Goal: Task Accomplishment & Management: Use online tool/utility

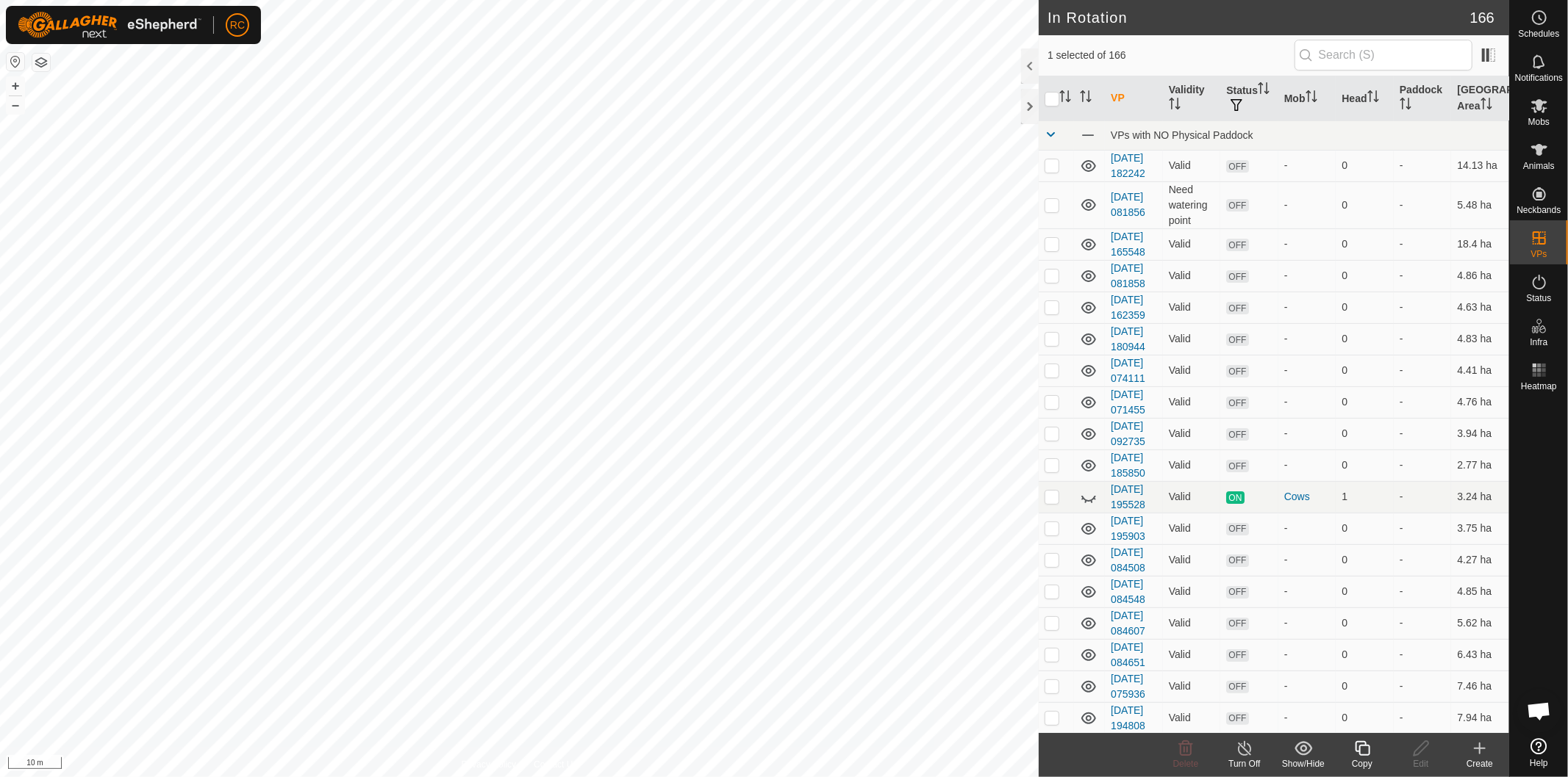
click at [1361, 752] on icon at bounding box center [1362, 749] width 19 height 18
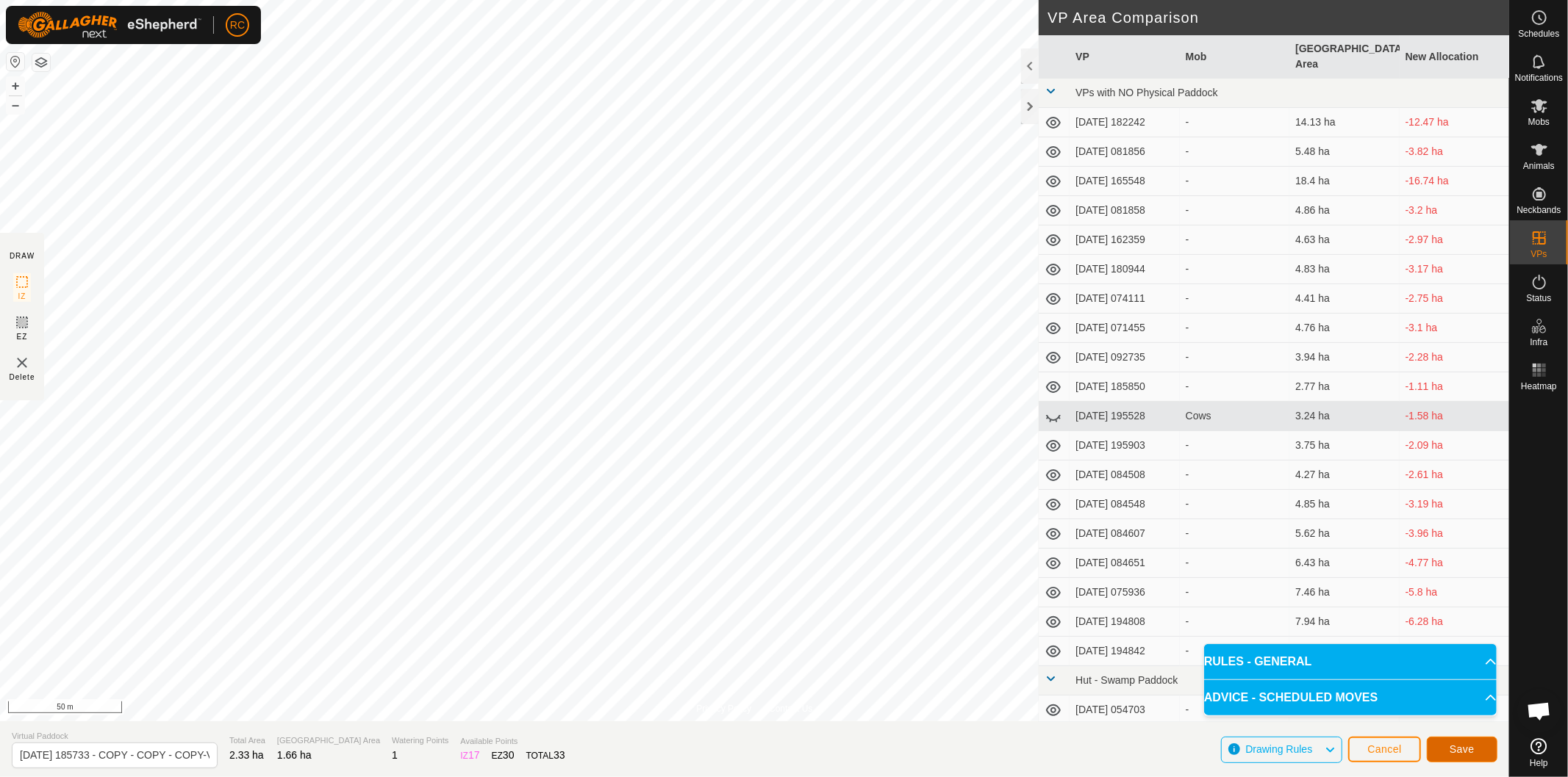
click at [1461, 754] on span "Save" at bounding box center [1462, 749] width 25 height 11
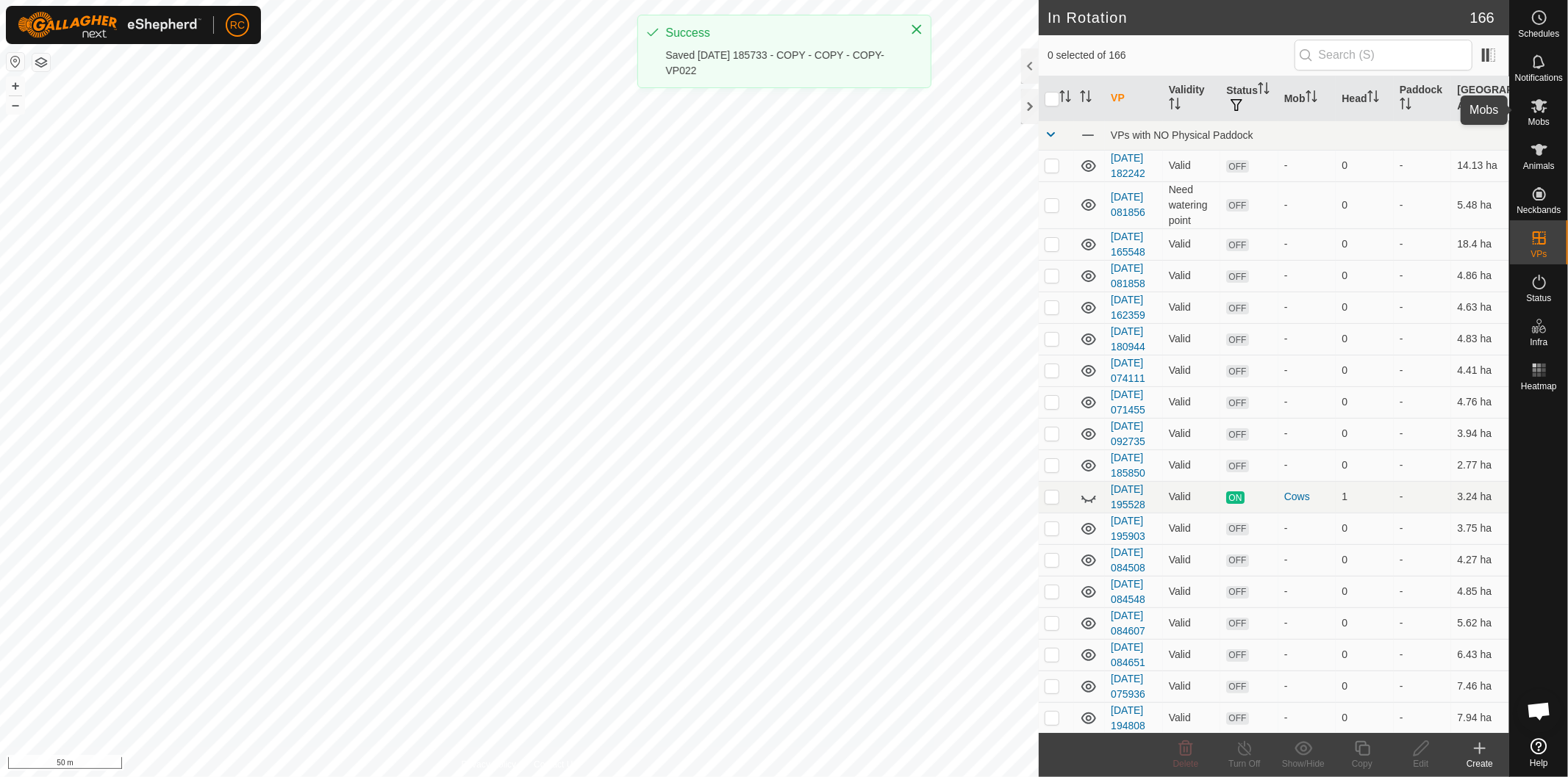
click at [1542, 117] on span "Mobs" at bounding box center [1539, 122] width 21 height 9
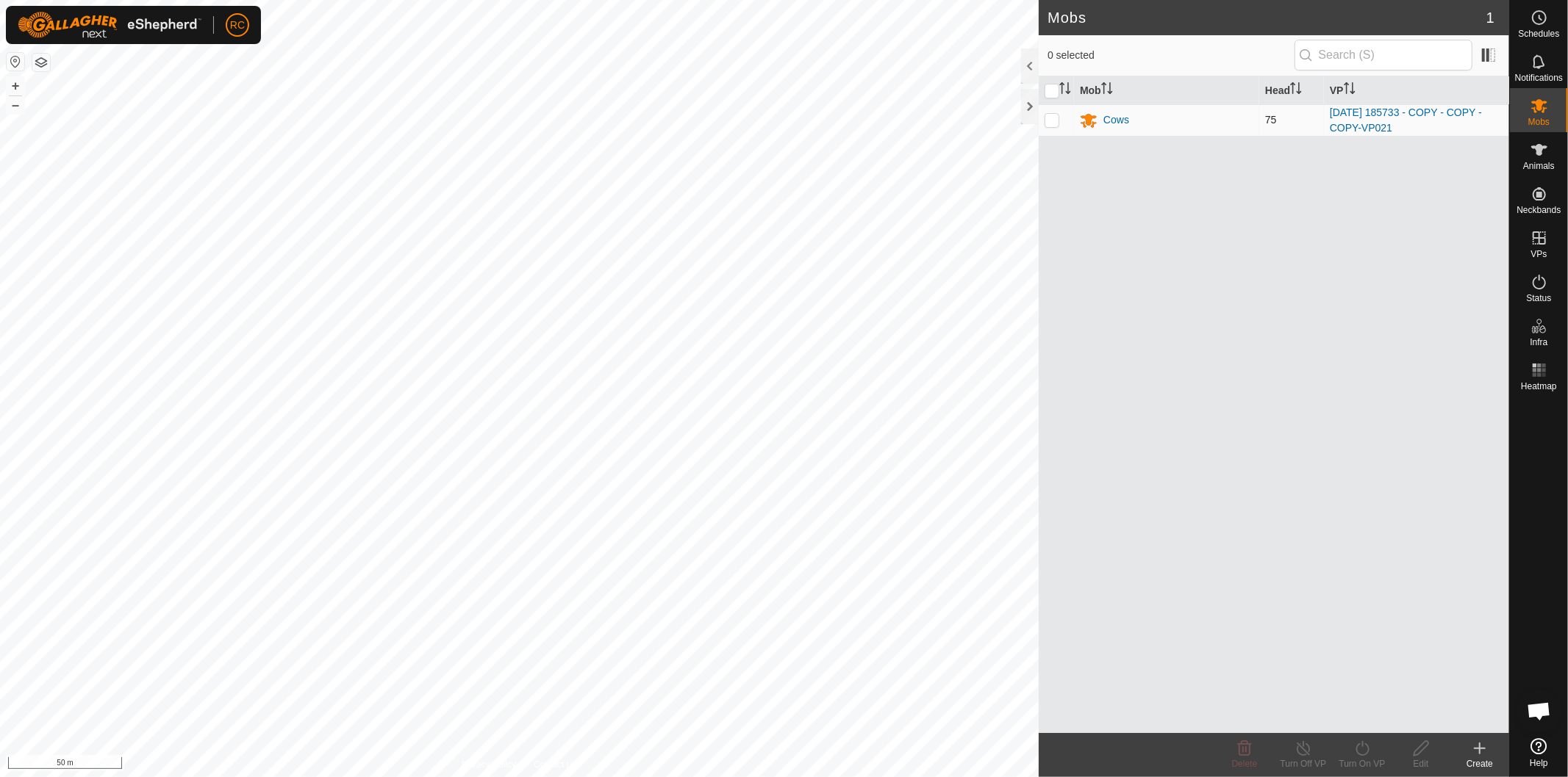
click at [1049, 128] on td at bounding box center [1056, 120] width 35 height 32
checkbox input "true"
click at [1370, 760] on div "Turn On VP" at bounding box center [1362, 764] width 59 height 13
click at [1372, 713] on link "Now" at bounding box center [1406, 716] width 146 height 29
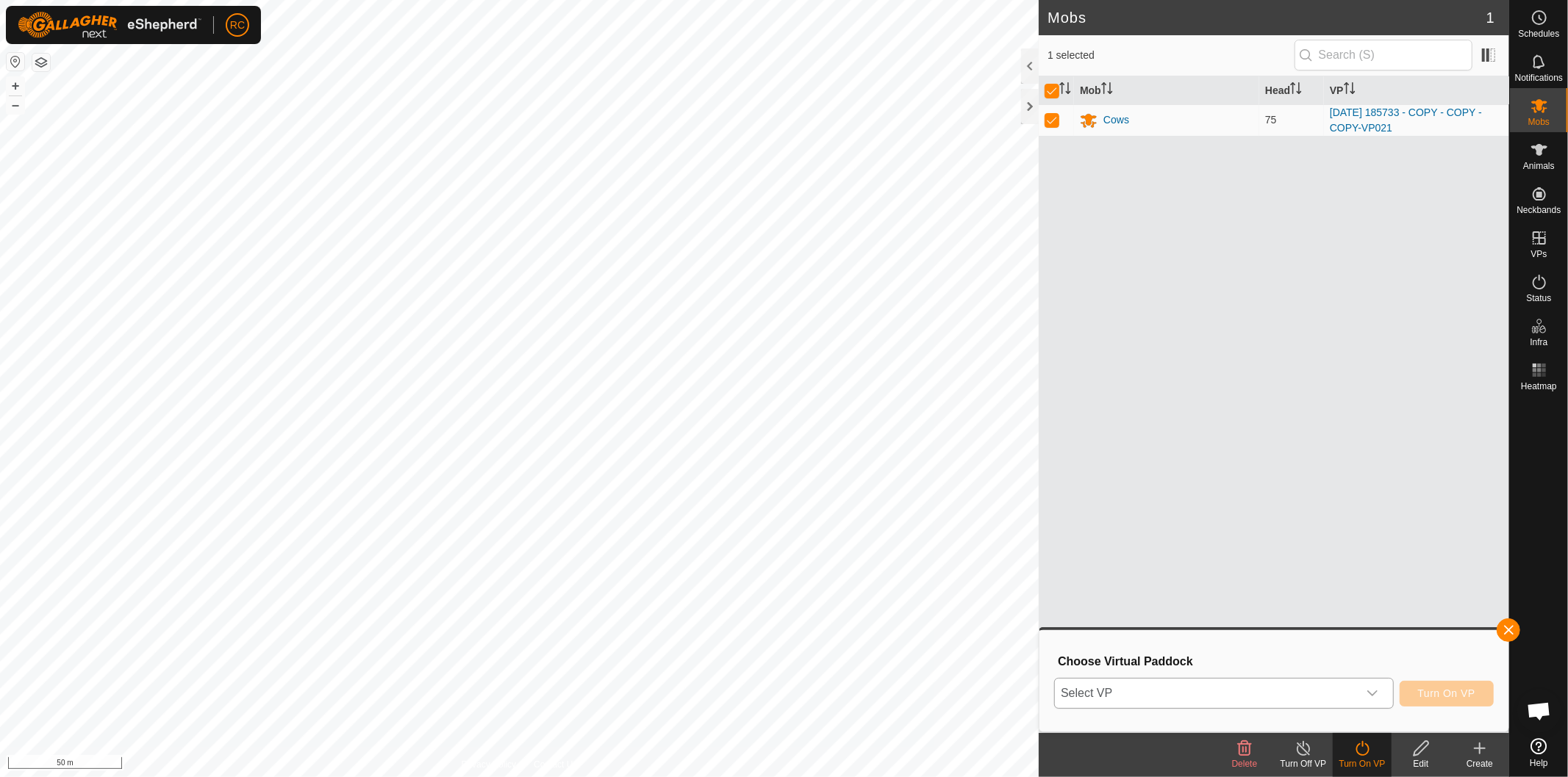
click at [1370, 695] on icon "dropdown trigger" at bounding box center [1372, 693] width 11 height 11
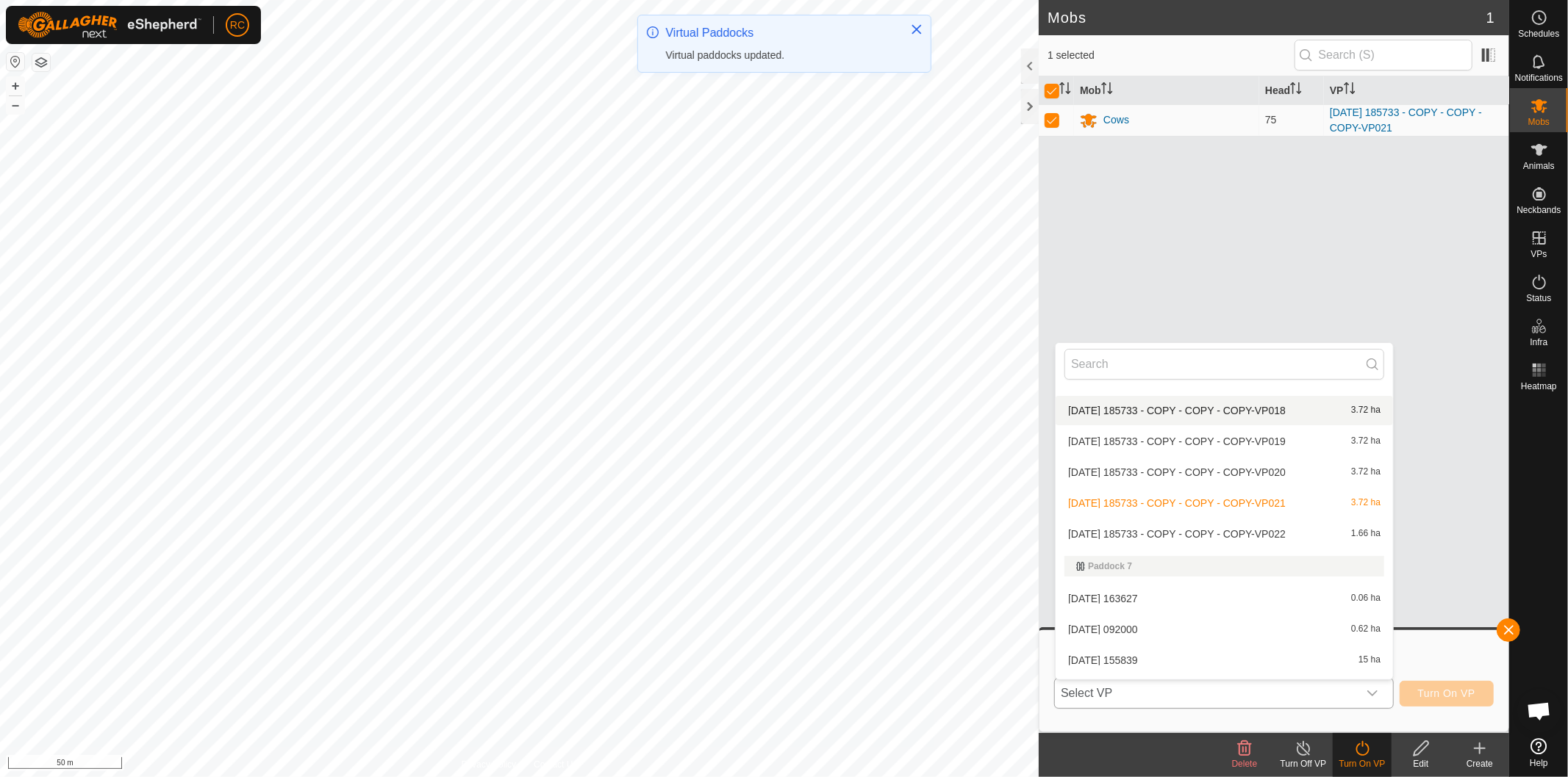
scroll to position [4016, 0]
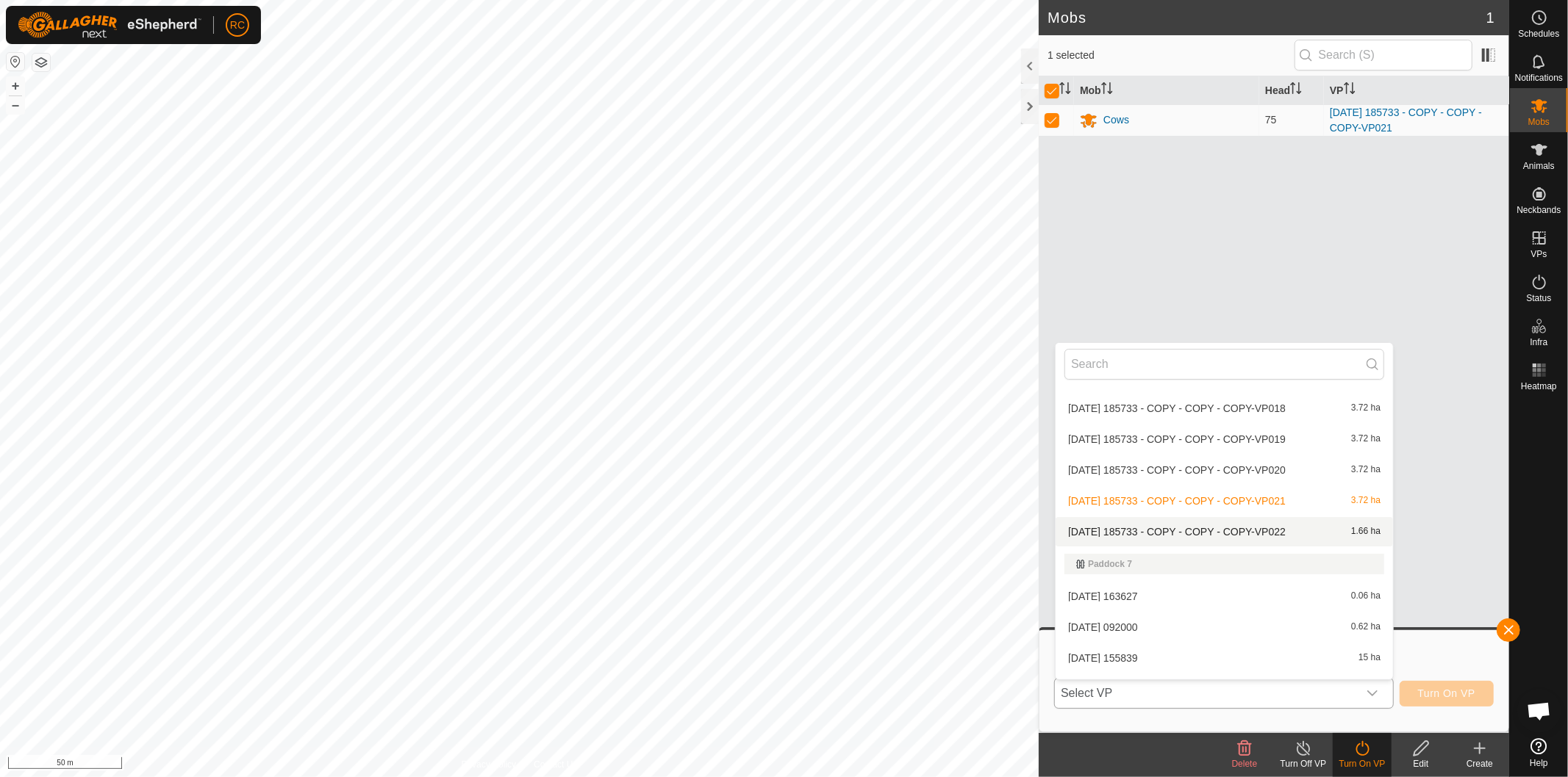
click at [1245, 527] on li "[DATE] 185733 - COPY - COPY - COPY-VP022 1.66 ha" at bounding box center [1224, 532] width 337 height 29
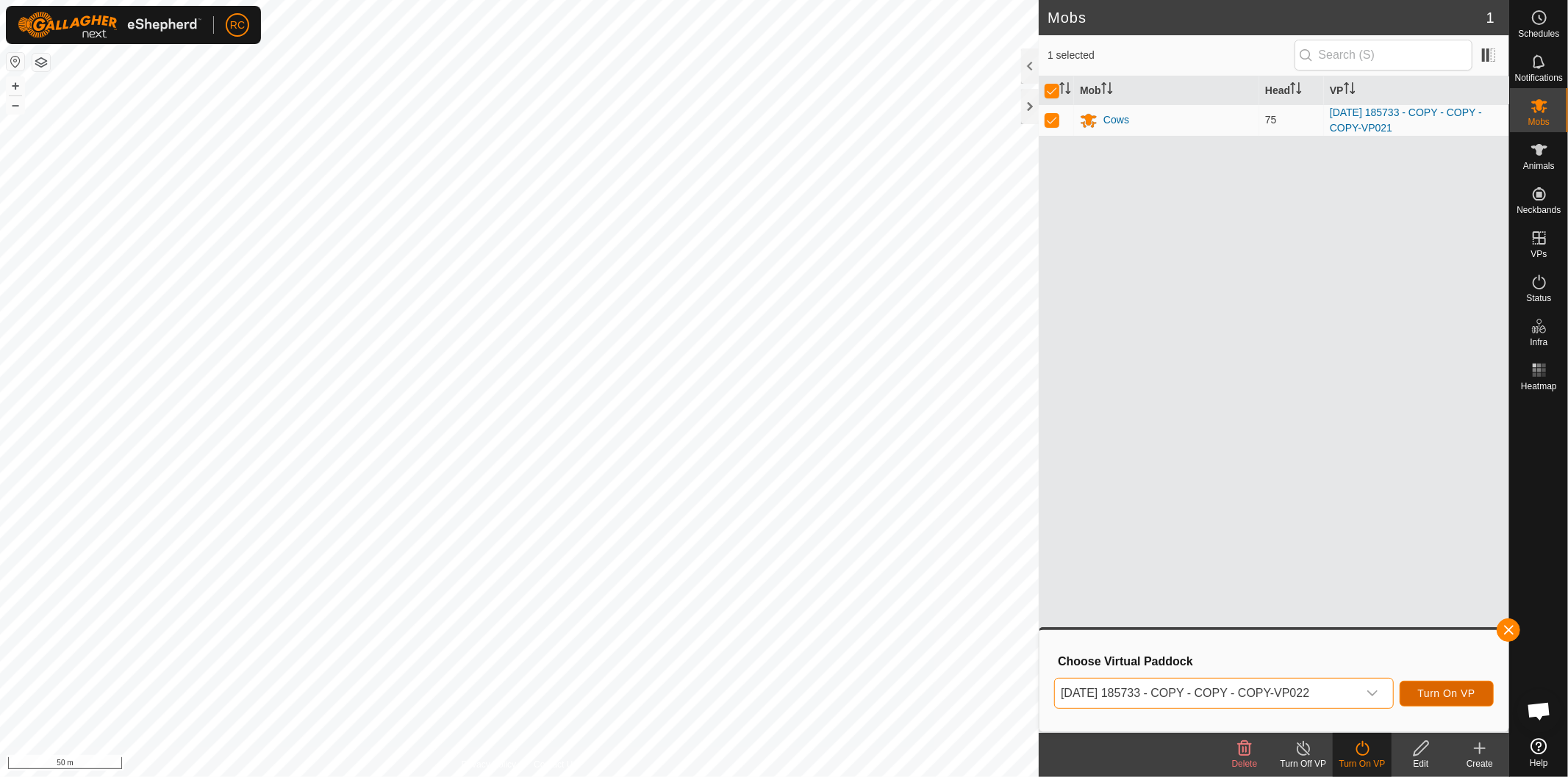
click at [1461, 693] on span "Turn On VP" at bounding box center [1446, 693] width 57 height 11
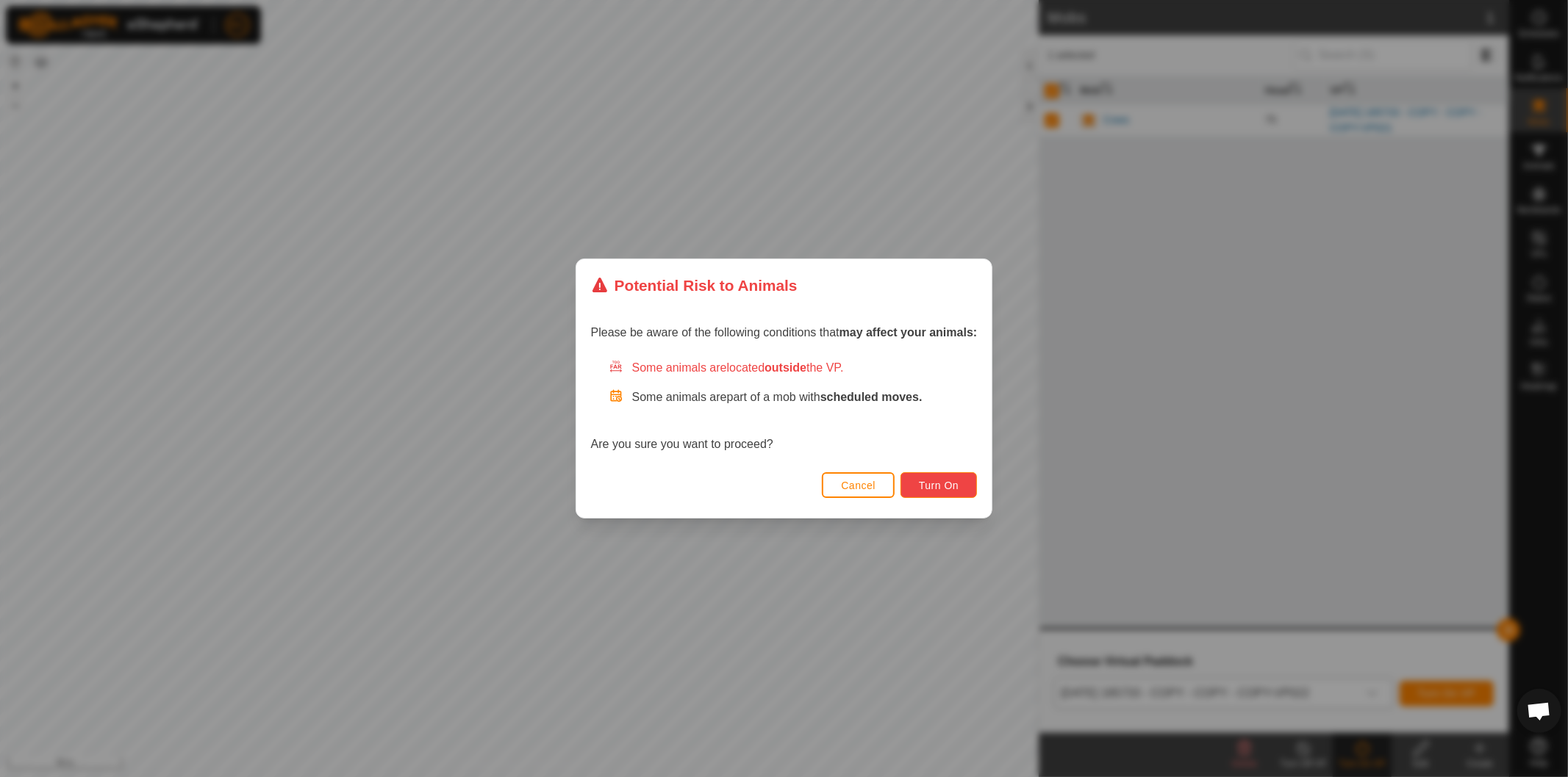
click at [963, 489] on button "Turn On" at bounding box center [939, 485] width 77 height 26
